Goal: Find specific page/section: Find specific page/section

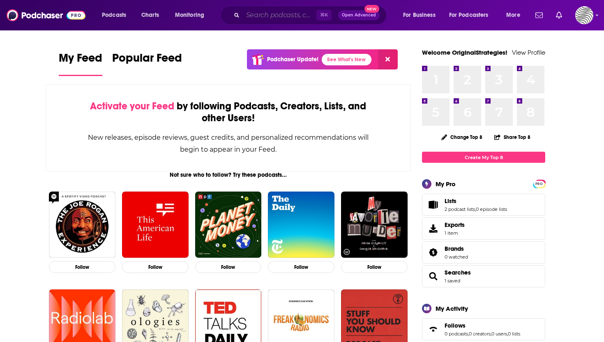
click at [273, 13] on input "Search podcasts, credits, & more..." at bounding box center [280, 15] width 74 height 13
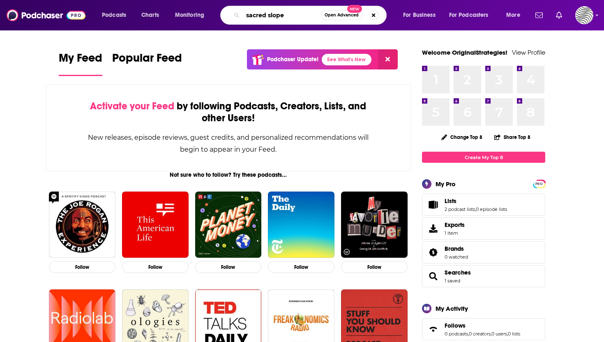
type input "sacred slope"
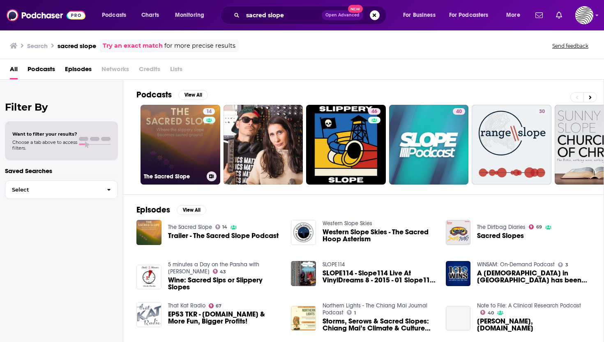
click at [178, 144] on link "14 The Sacred Slope" at bounding box center [181, 145] width 80 height 80
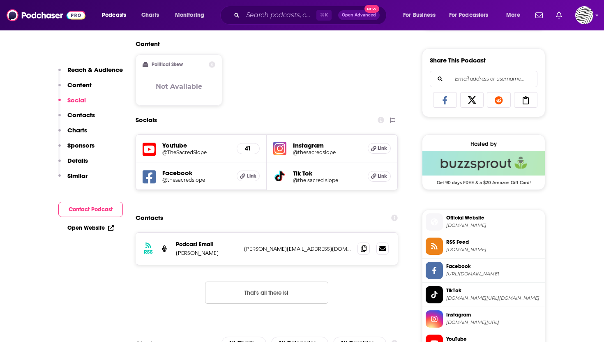
scroll to position [502, 0]
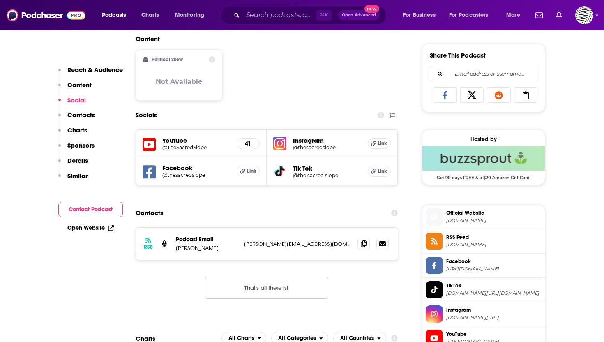
click at [309, 141] on h5 "Instagram" at bounding box center [327, 140] width 68 height 8
click at [377, 144] on h5 "Link" at bounding box center [379, 143] width 23 height 11
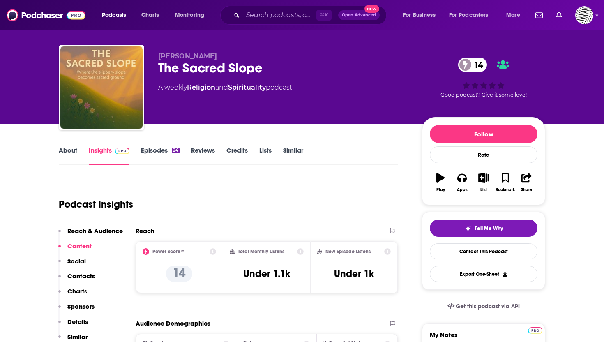
scroll to position [12, 0]
